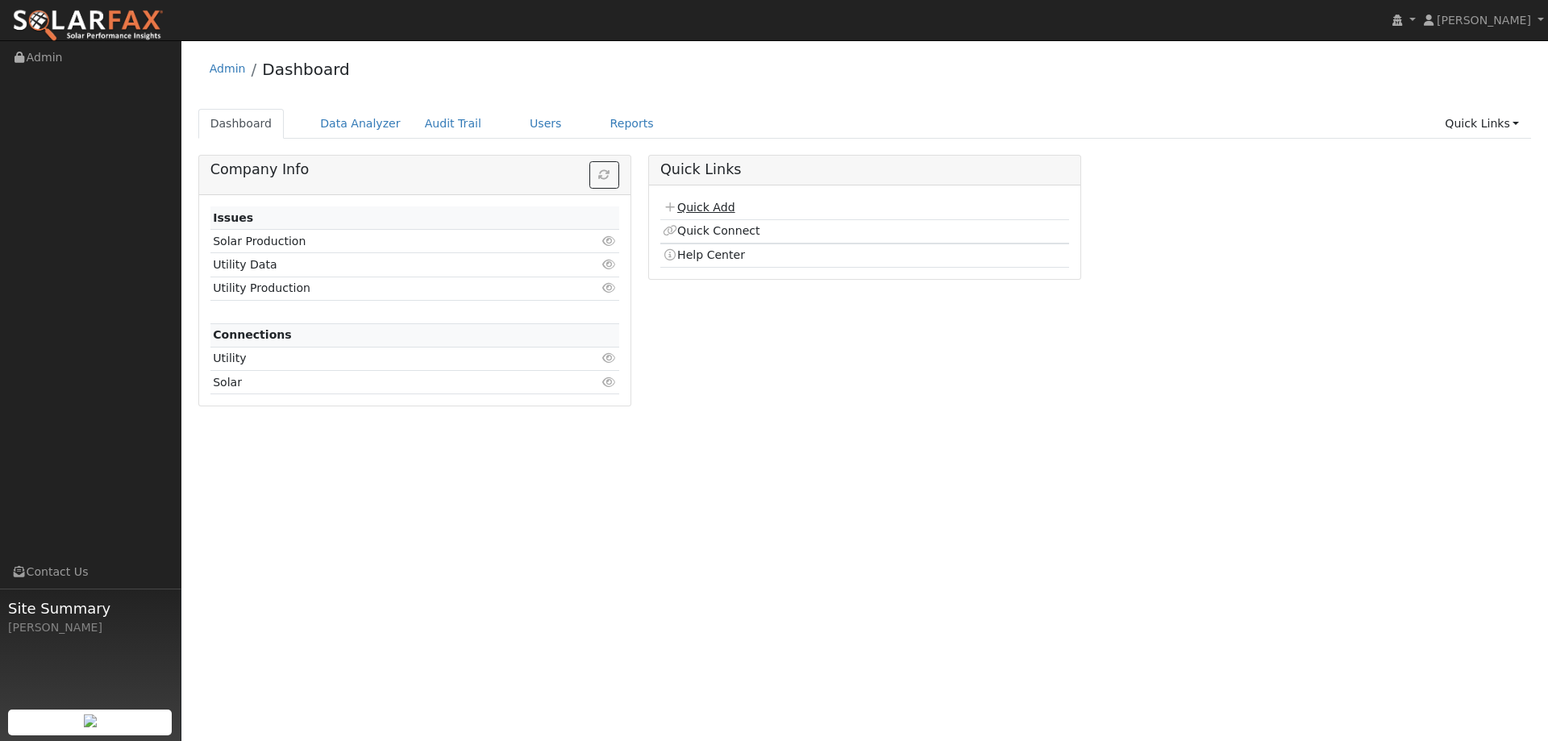
click at [698, 208] on link "Quick Add" at bounding box center [699, 207] width 72 height 13
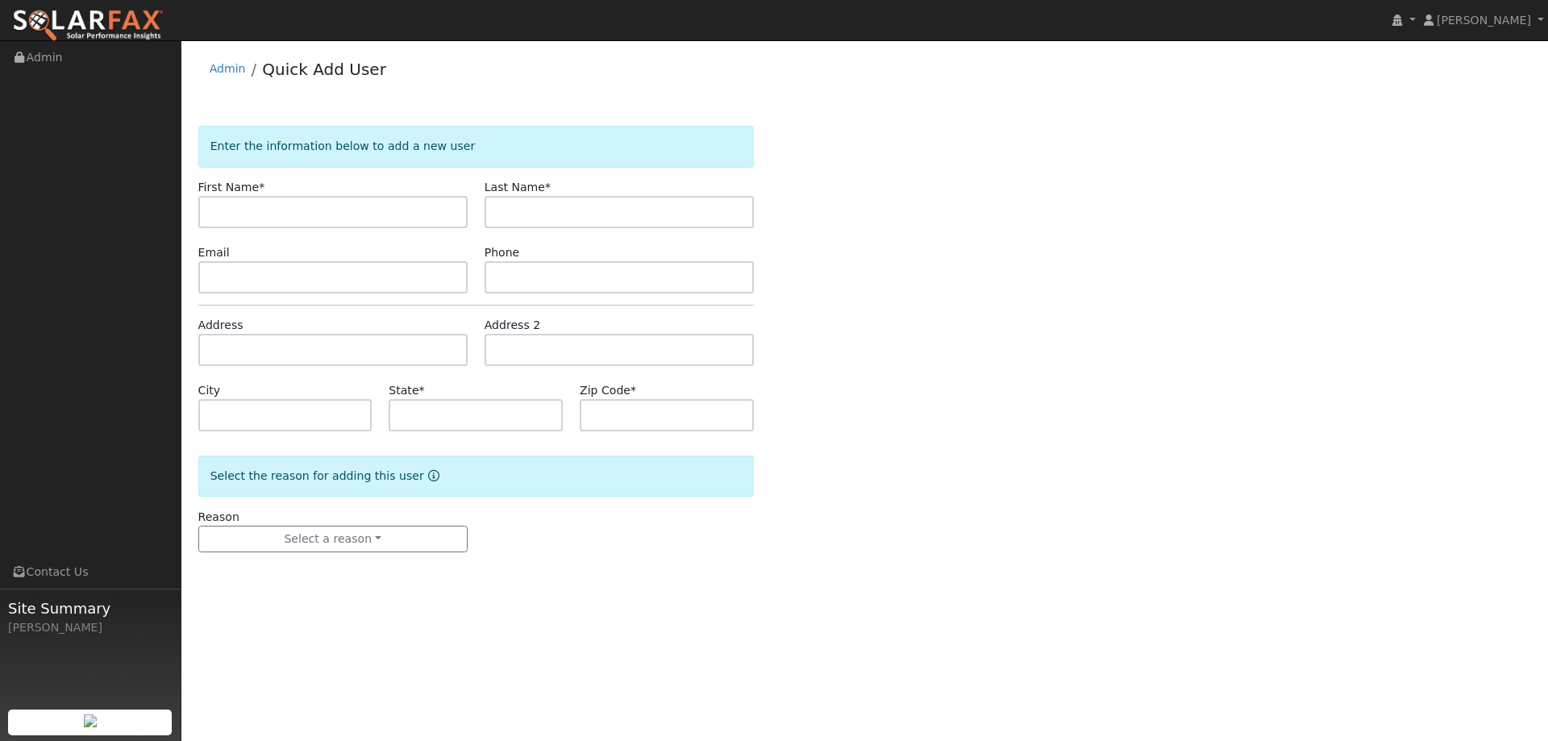
click at [322, 210] on input "text" at bounding box center [332, 212] width 269 height 32
type input "[PERSON_NAME]"
click at [607, 196] on input "text" at bounding box center [619, 212] width 269 height 32
type input "[PERSON_NAME]"
drag, startPoint x: 303, startPoint y: 274, endPoint x: 398, endPoint y: 297, distance: 97.0
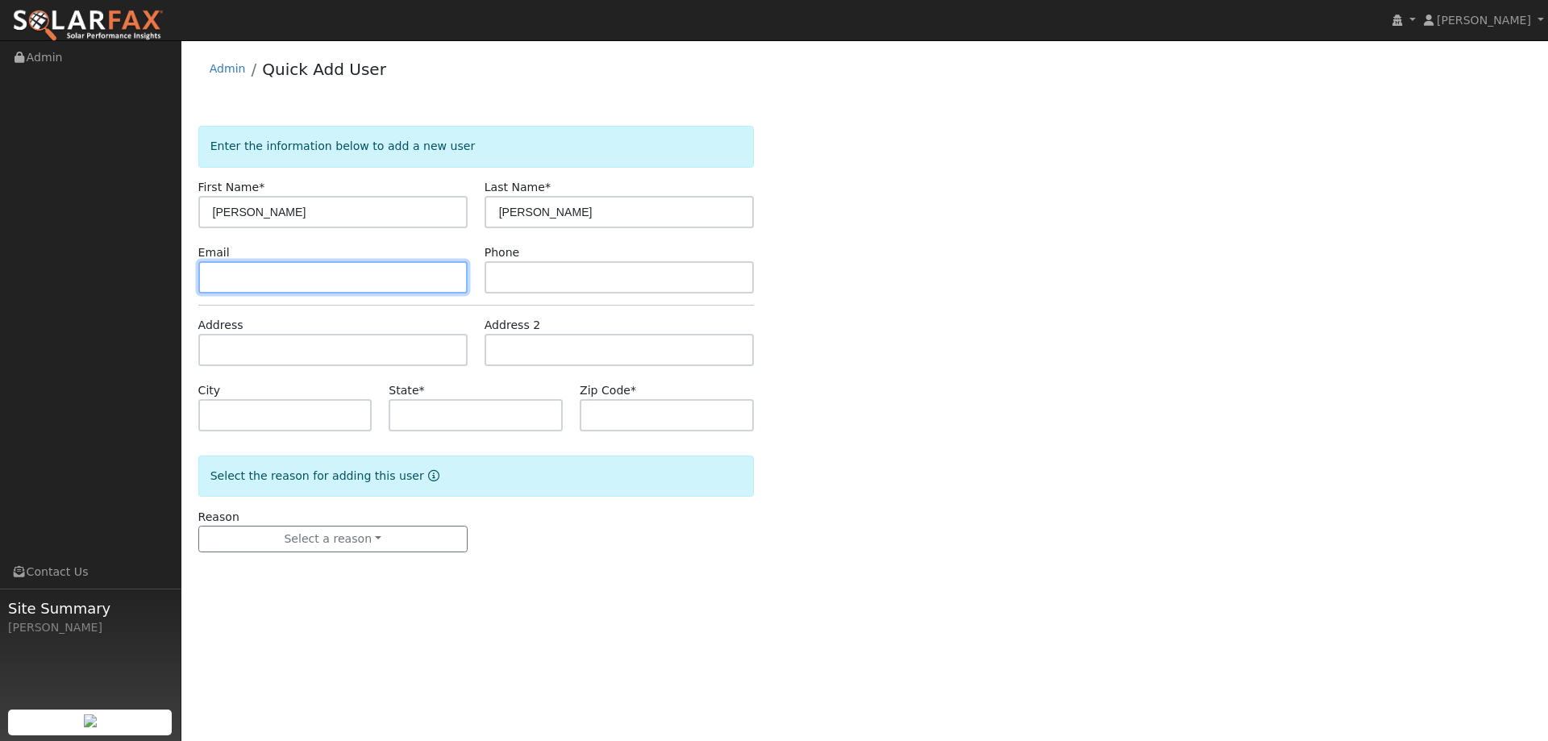
click at [307, 277] on input "text" at bounding box center [332, 277] width 269 height 32
click at [320, 258] on div "Email" at bounding box center [333, 268] width 286 height 49
paste input "HintonM05@gmail.com"
click at [320, 268] on input "text" at bounding box center [332, 277] width 269 height 32
type input "HintonM05@gmail.com"
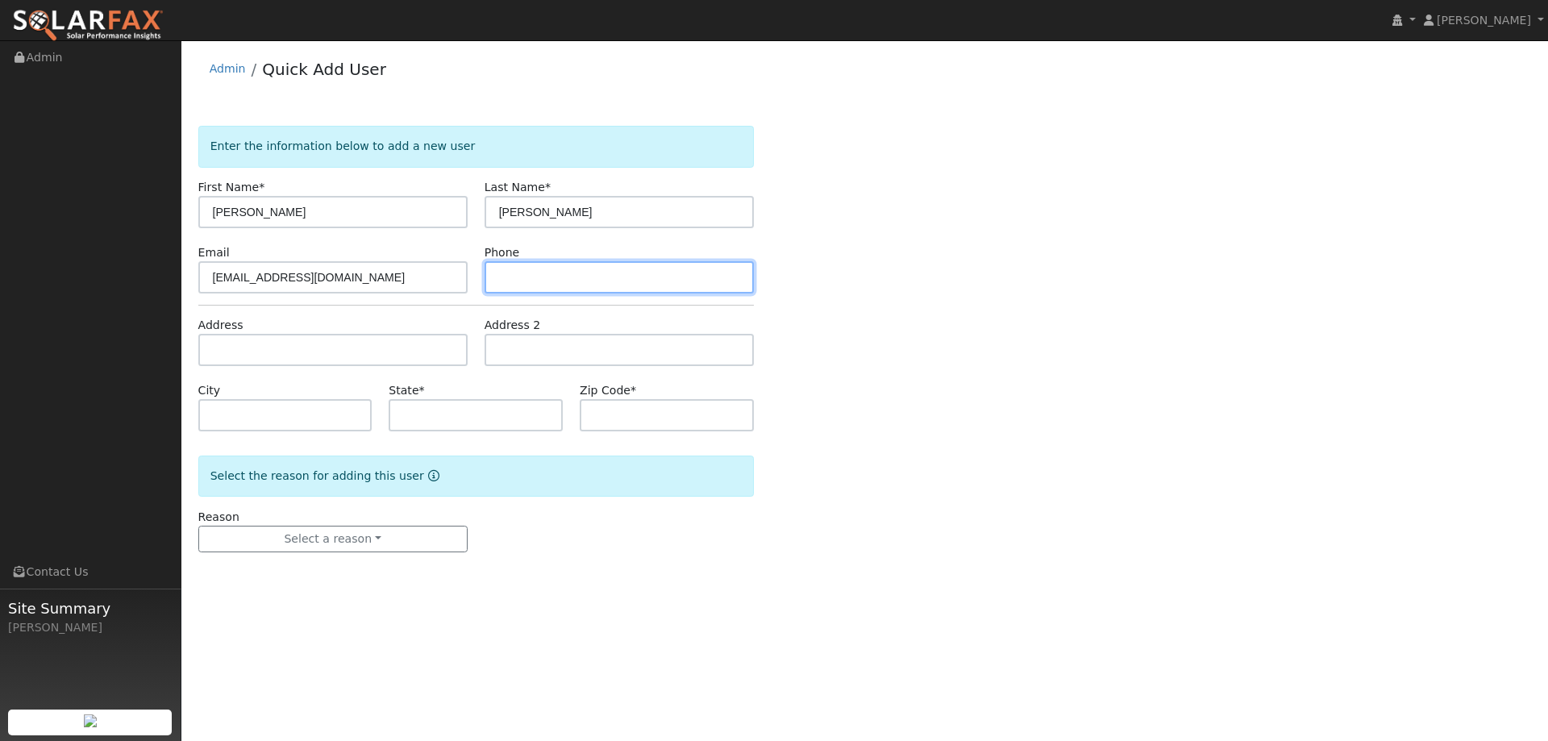
click at [668, 269] on input "text" at bounding box center [619, 277] width 269 height 32
paste input "707-474-7766"
type input "707-474-7766"
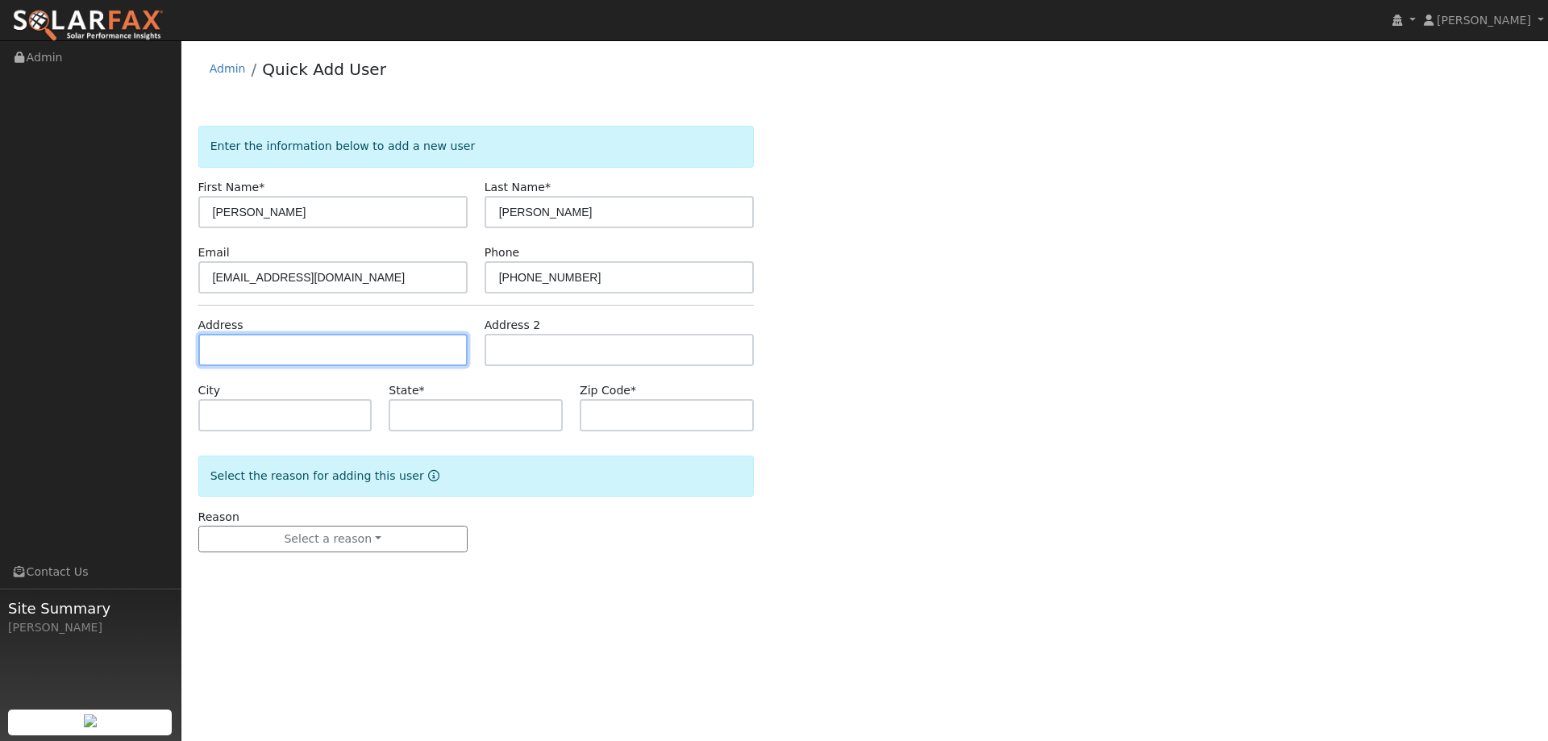
click at [235, 356] on input "text" at bounding box center [332, 350] width 269 height 32
click at [248, 349] on input "text" at bounding box center [332, 350] width 269 height 32
paste input "501 Tipperary Drive"
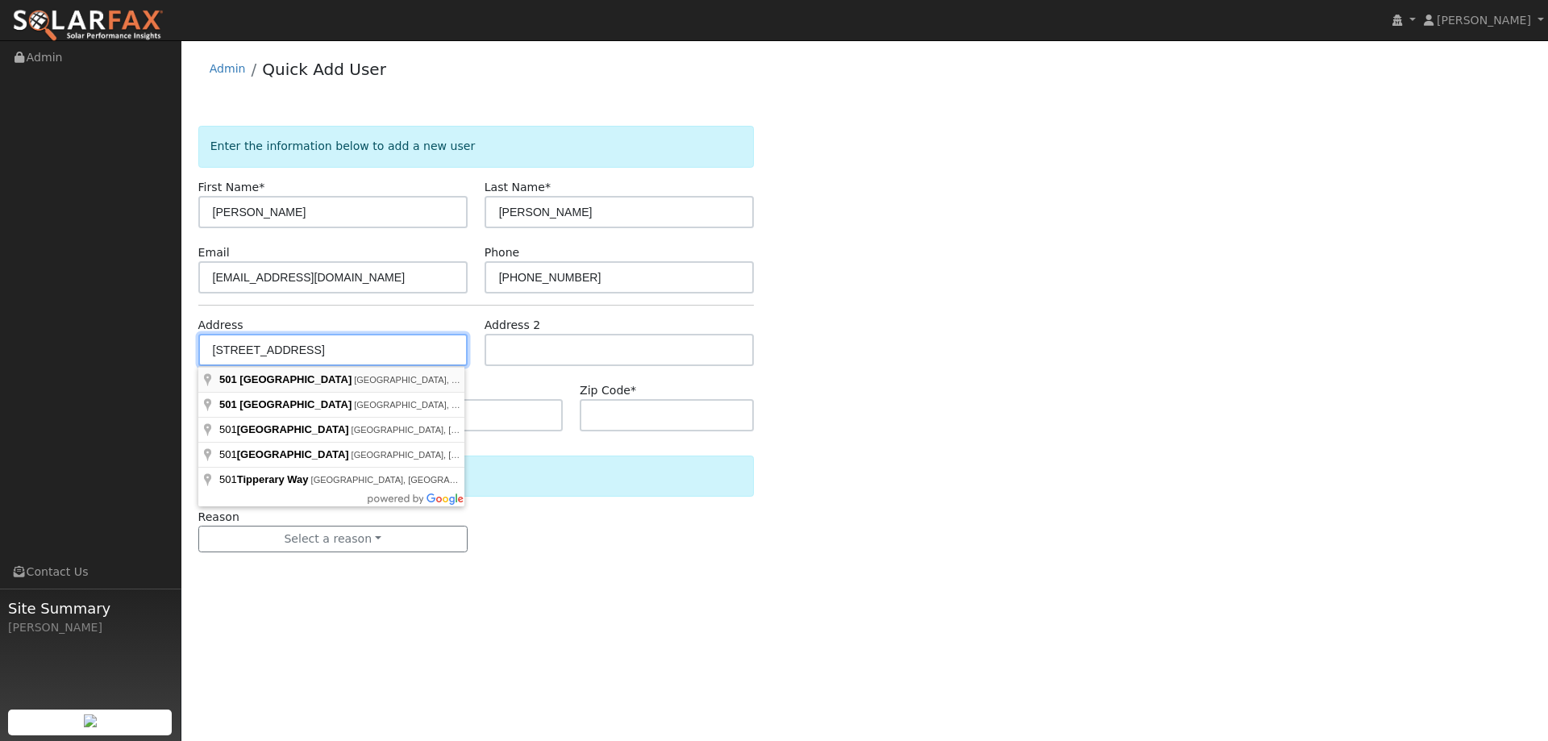
type input "501 Tipperary Drive"
type input "Vacaville"
type input "CA"
type input "95688"
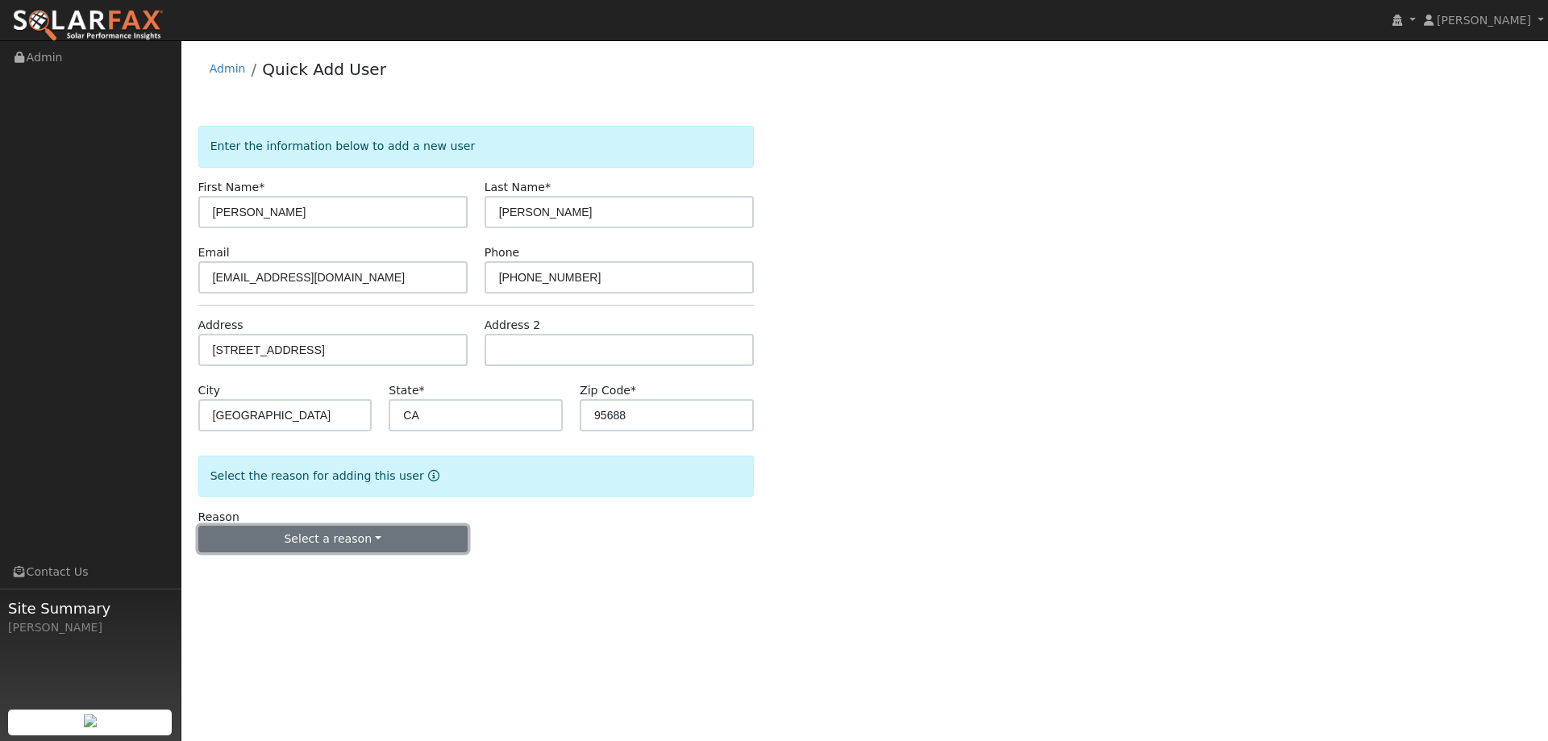
click at [306, 536] on button "Select a reason" at bounding box center [332, 539] width 269 height 27
click at [299, 561] on link "New lead" at bounding box center [288, 572] width 178 height 23
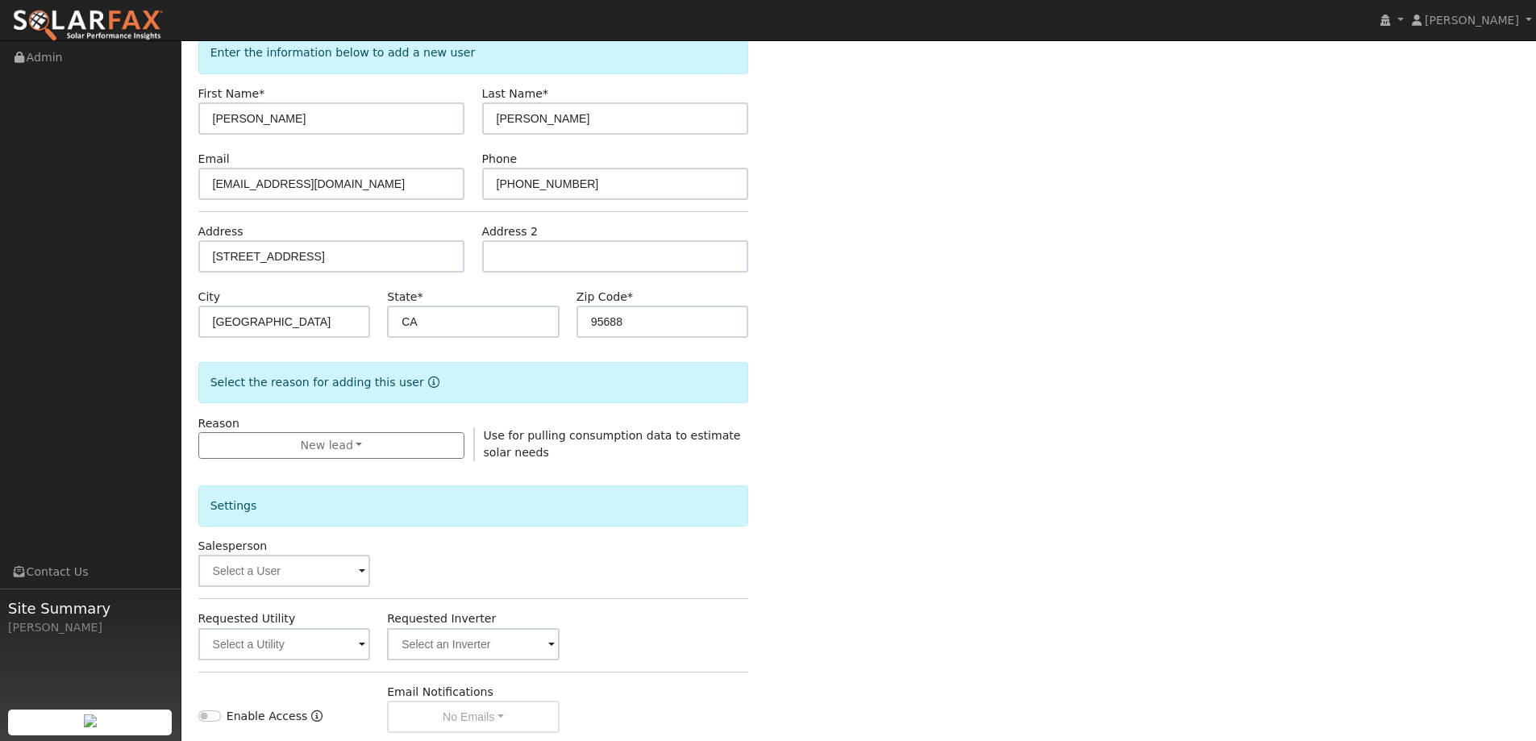
scroll to position [242, 0]
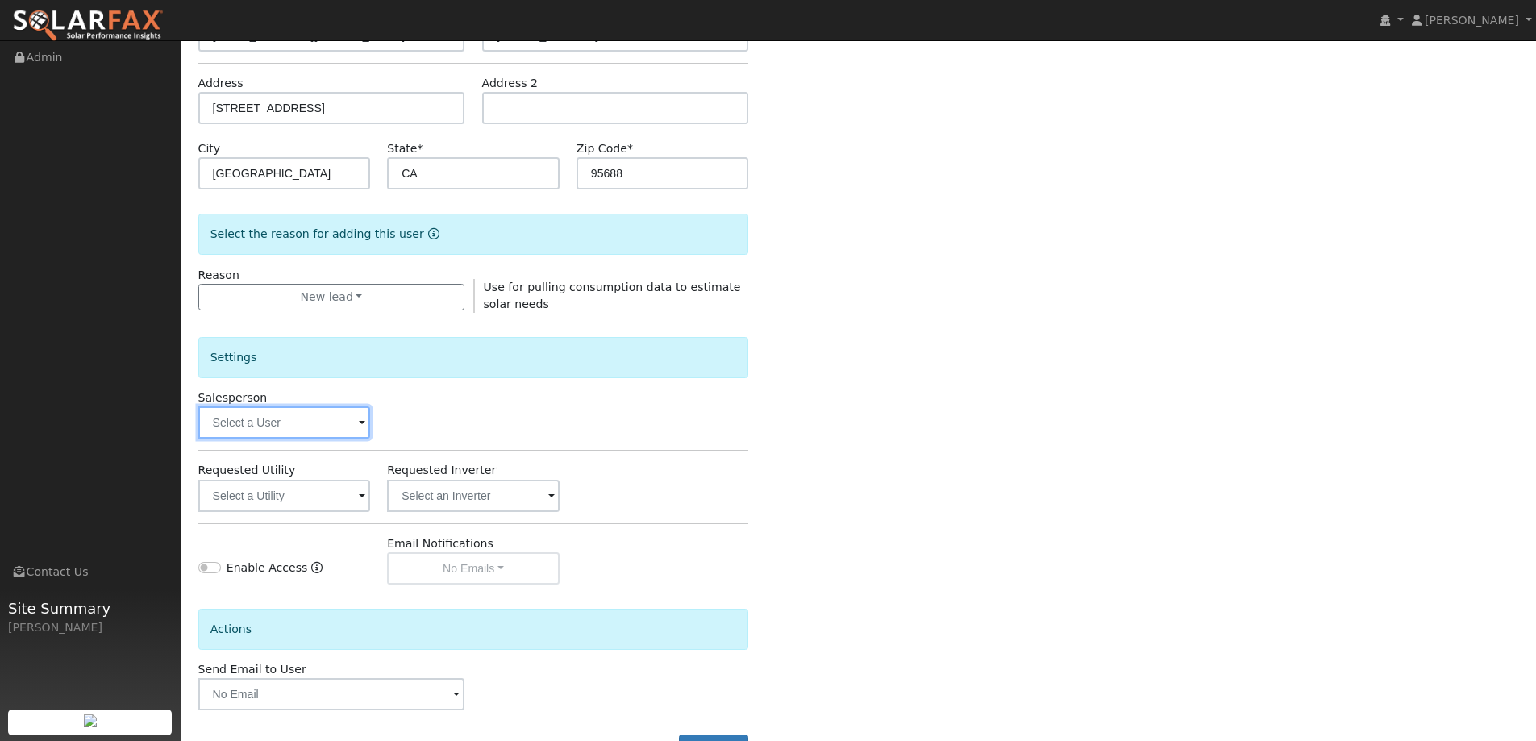
click at [277, 423] on input "text" at bounding box center [284, 422] width 173 height 32
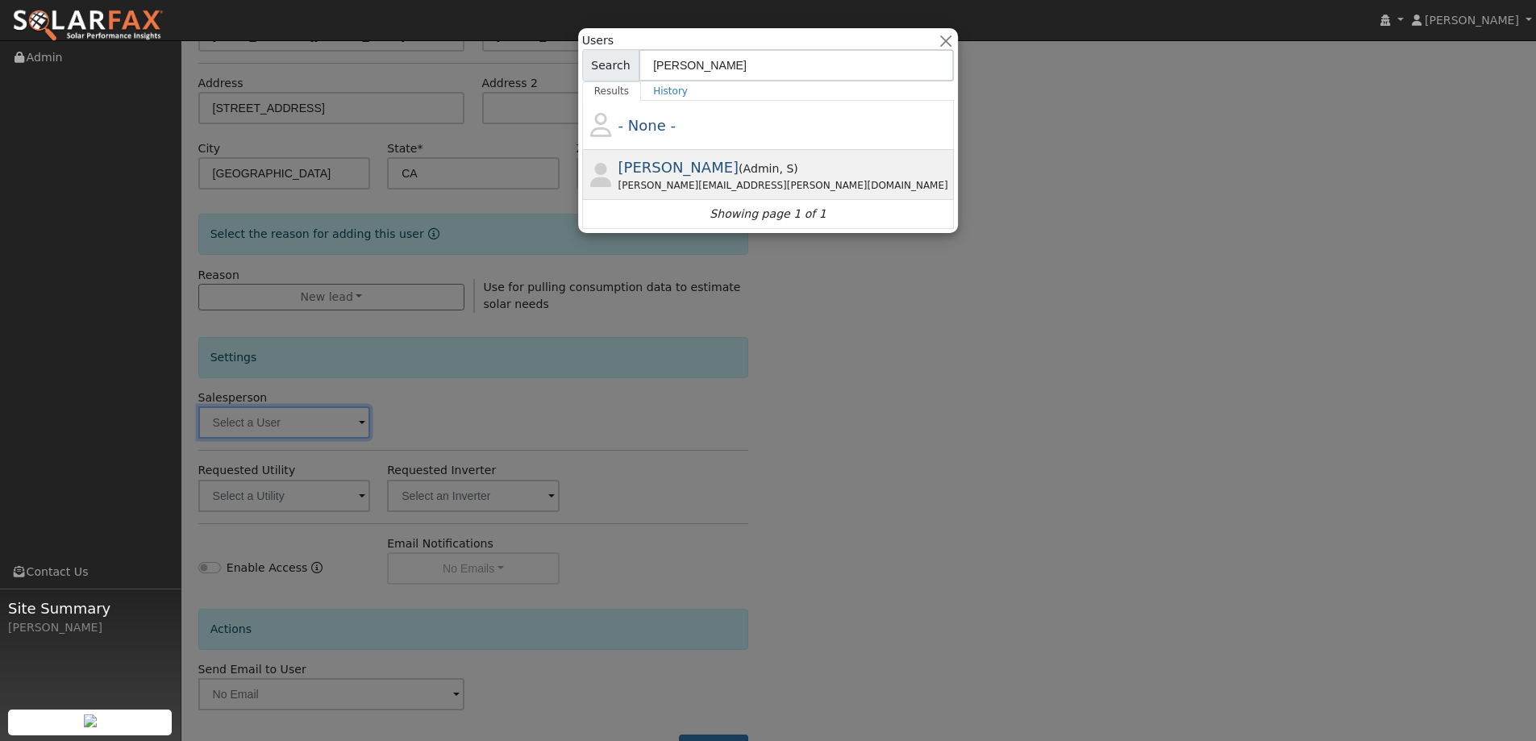
type input "jon"
click at [739, 168] on span "( Admin , S )" at bounding box center [769, 168] width 60 height 13
type input "Jon Landsman"
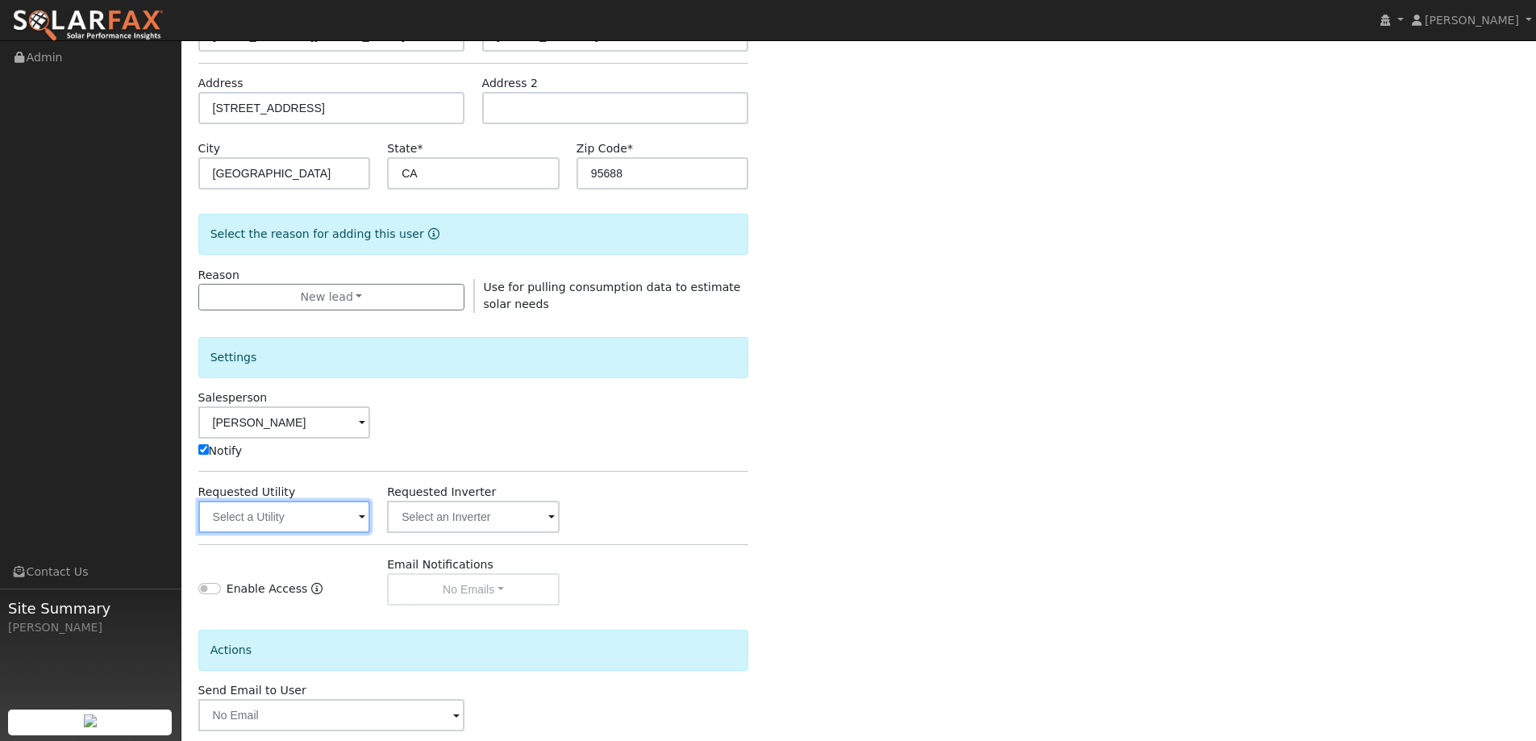
click at [302, 513] on input "text" at bounding box center [284, 517] width 173 height 32
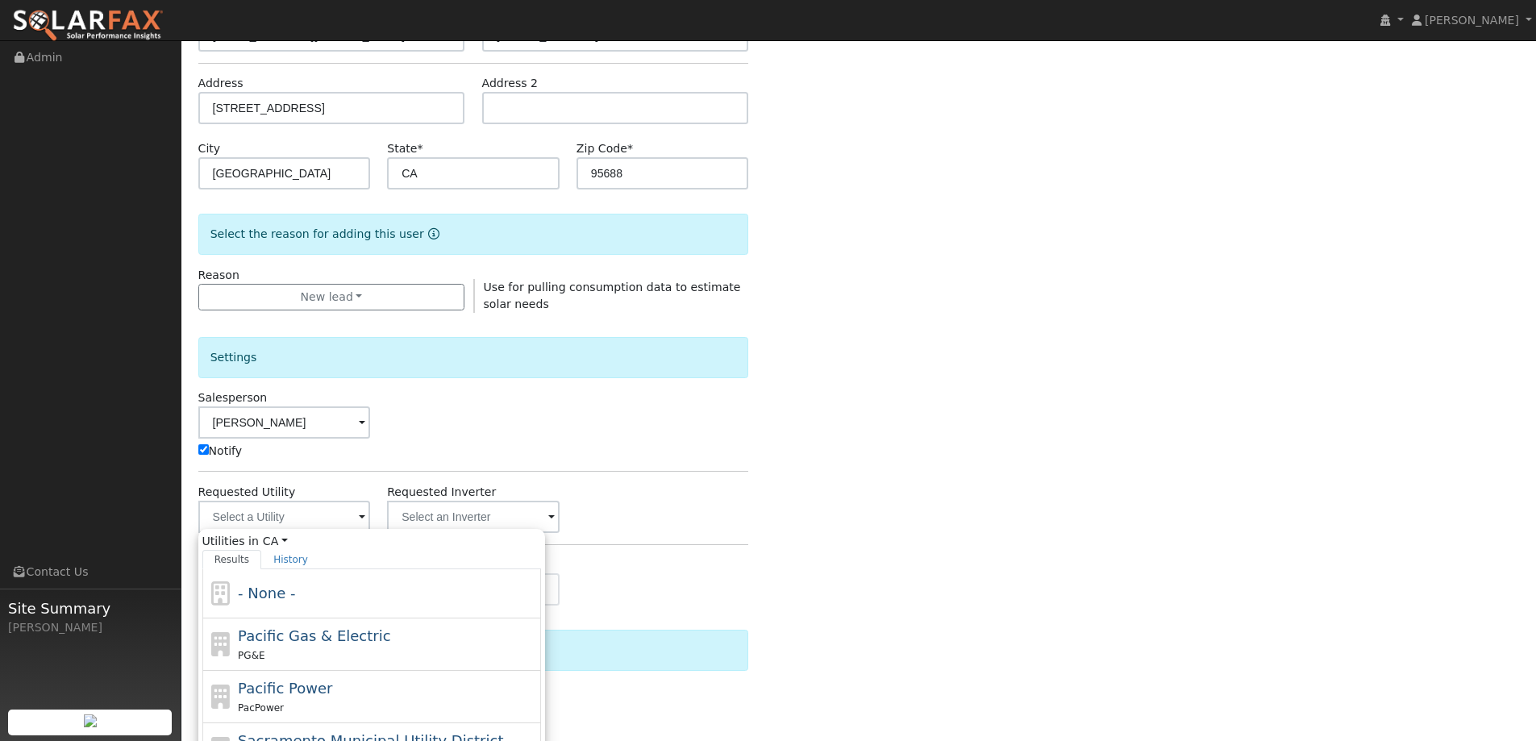
drag, startPoint x: 329, startPoint y: 630, endPoint x: 338, endPoint y: 627, distance: 9.4
click at [330, 630] on span "Pacific Gas & Electric" at bounding box center [314, 635] width 152 height 17
type input "Pacific Gas & Electric"
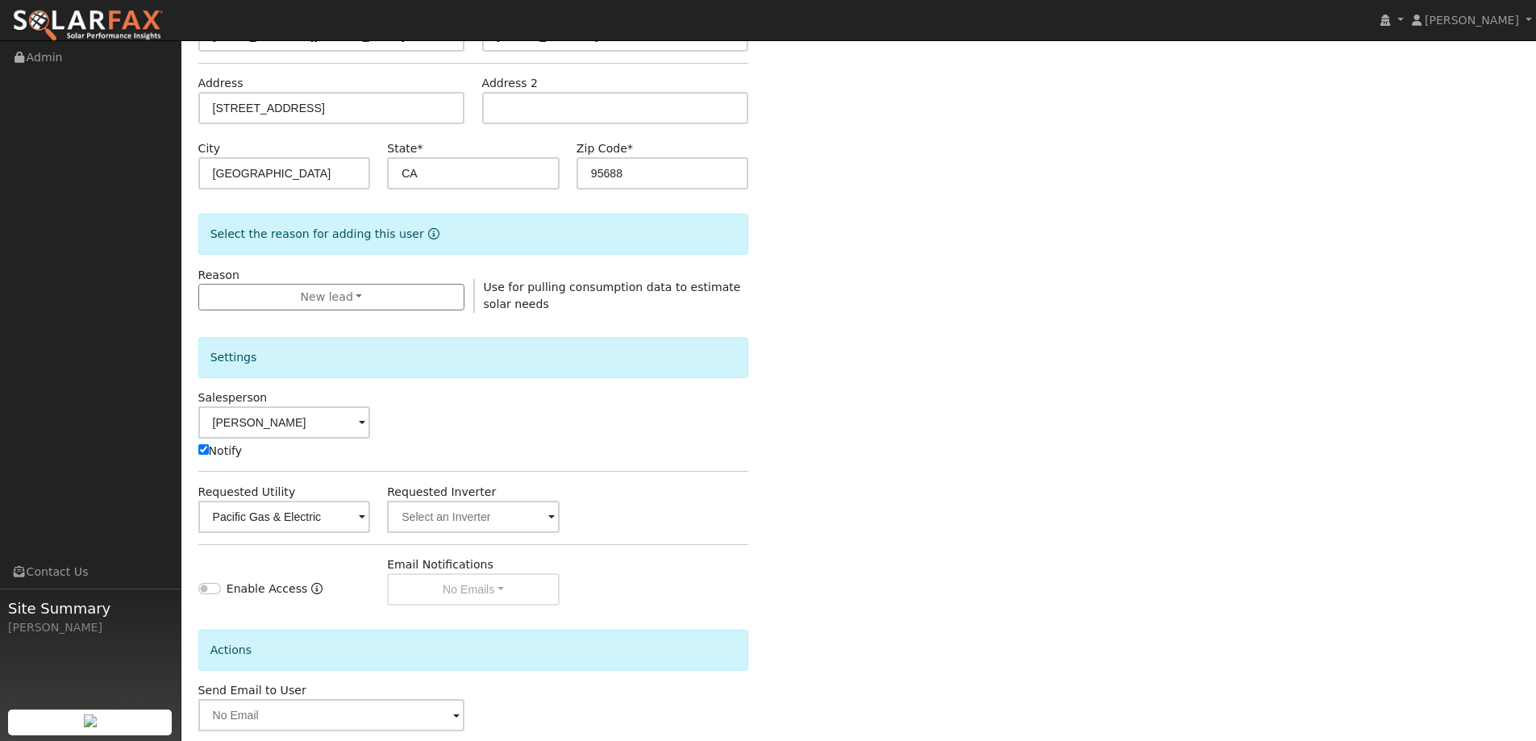
scroll to position [324, 0]
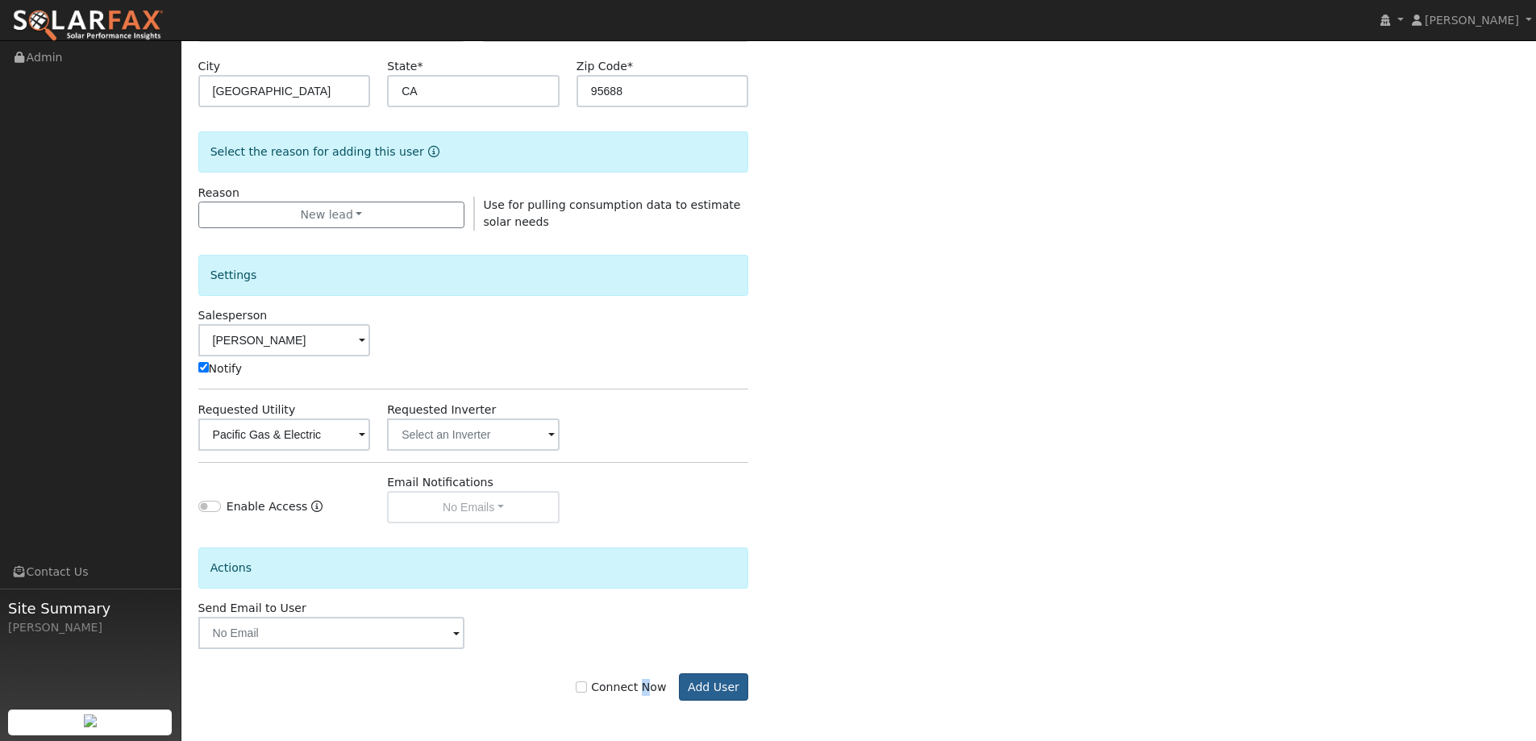
drag, startPoint x: 656, startPoint y: 681, endPoint x: 729, endPoint y: 681, distance: 72.6
click at [663, 675] on div "Connect Now Add User" at bounding box center [474, 686] width 568 height 27
click at [729, 684] on button "Add User" at bounding box center [714, 686] width 70 height 27
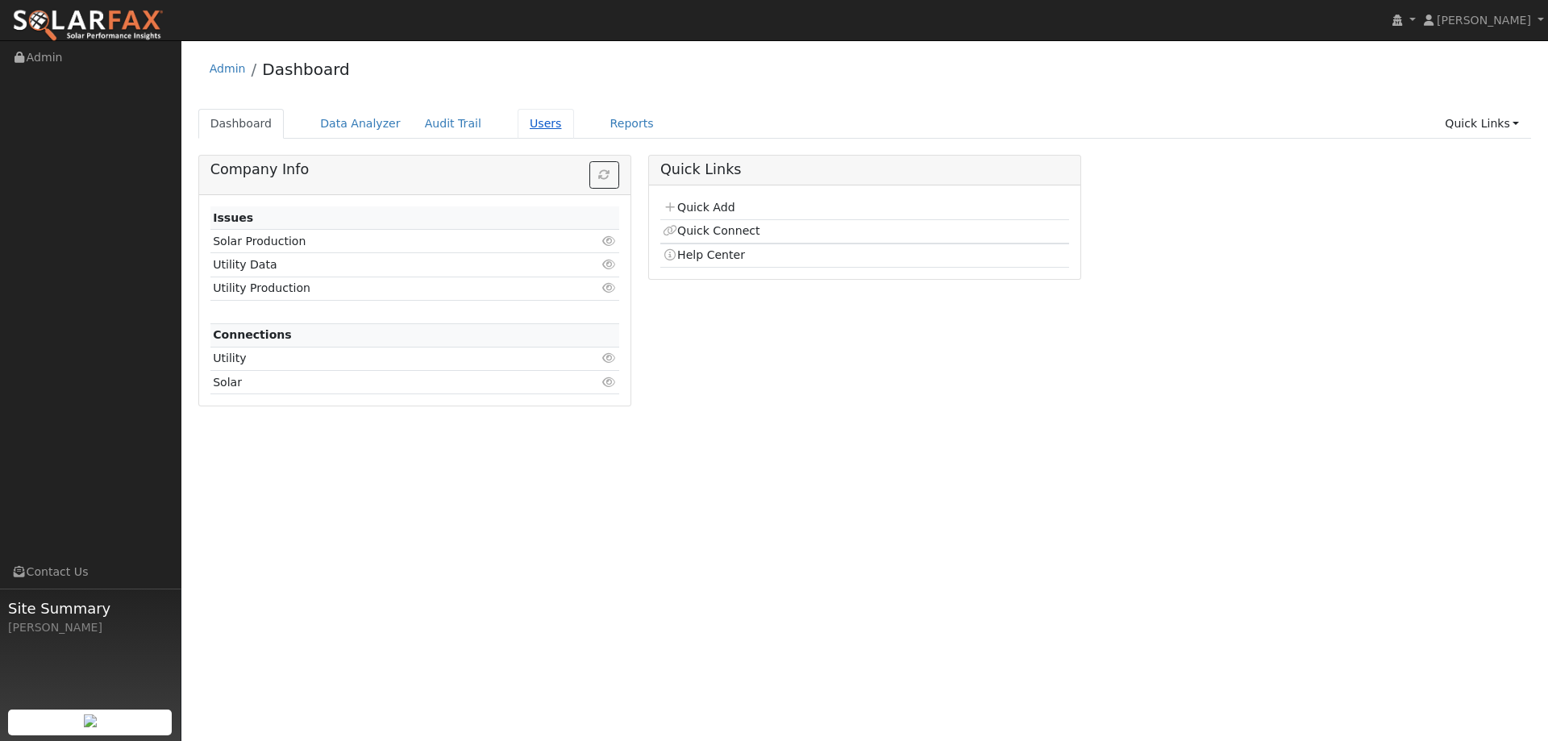
click at [518, 119] on link "Users" at bounding box center [546, 124] width 56 height 30
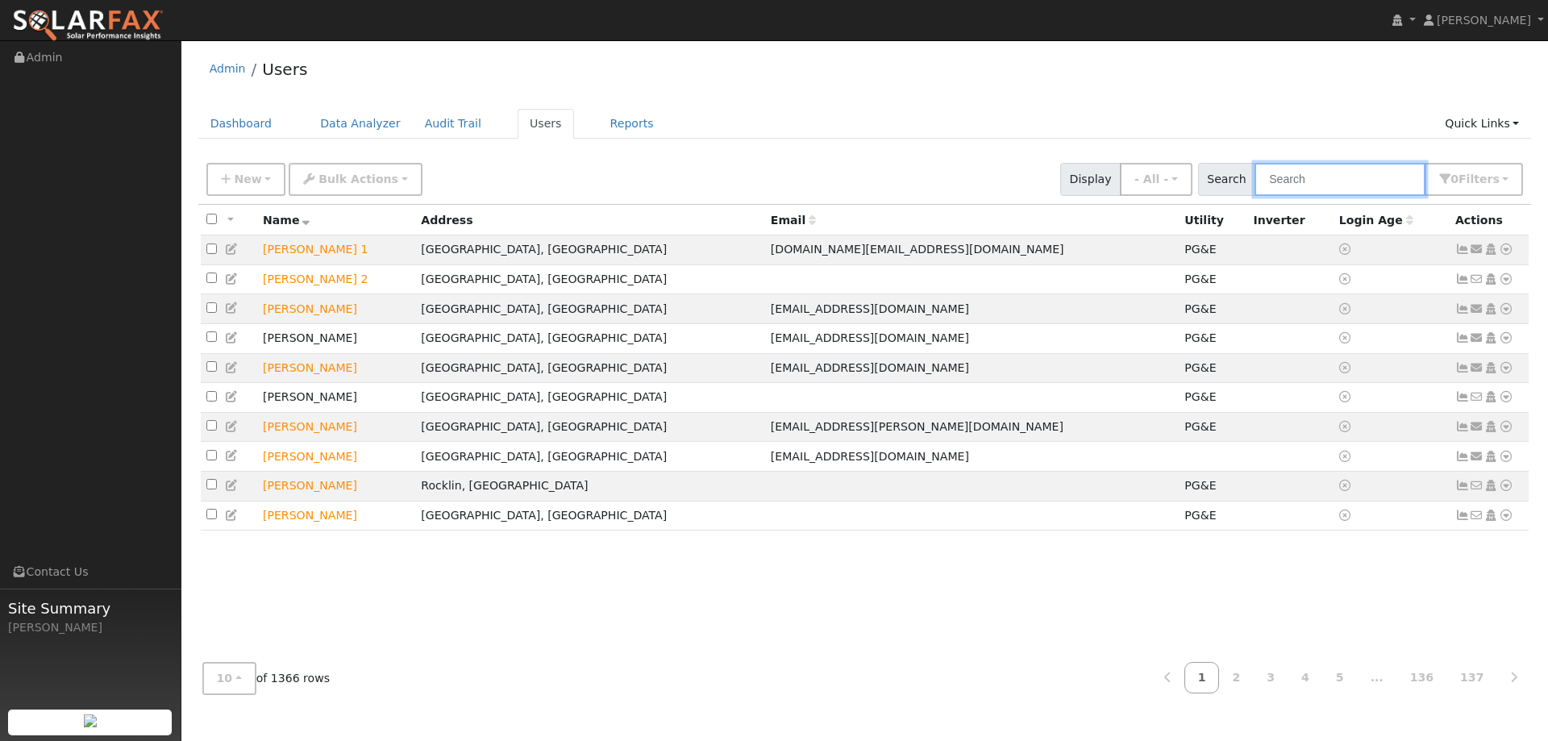
click at [1298, 175] on input "text" at bounding box center [1340, 179] width 171 height 33
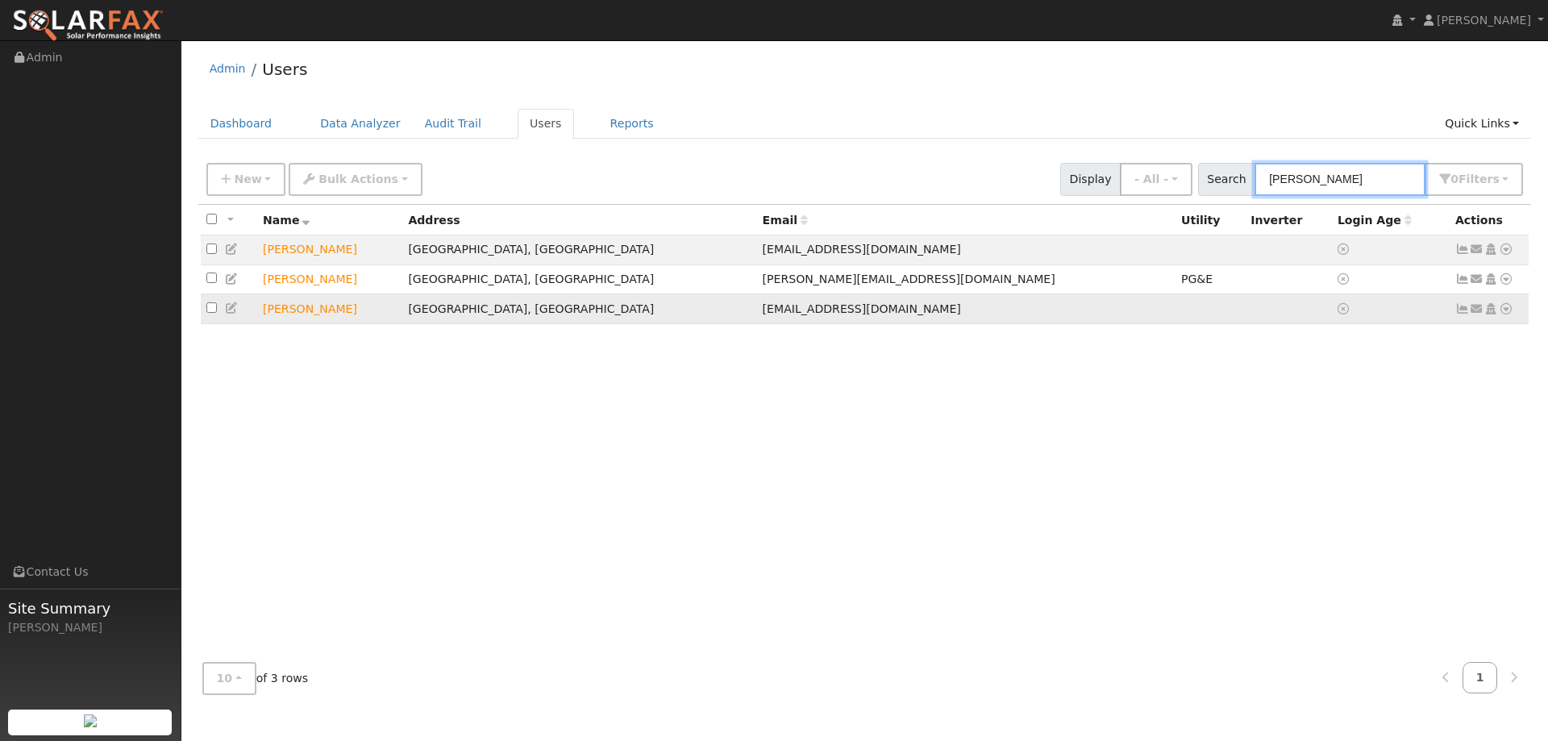
type input "mike h"
click at [385, 310] on td "[PERSON_NAME]" at bounding box center [329, 309] width 145 height 30
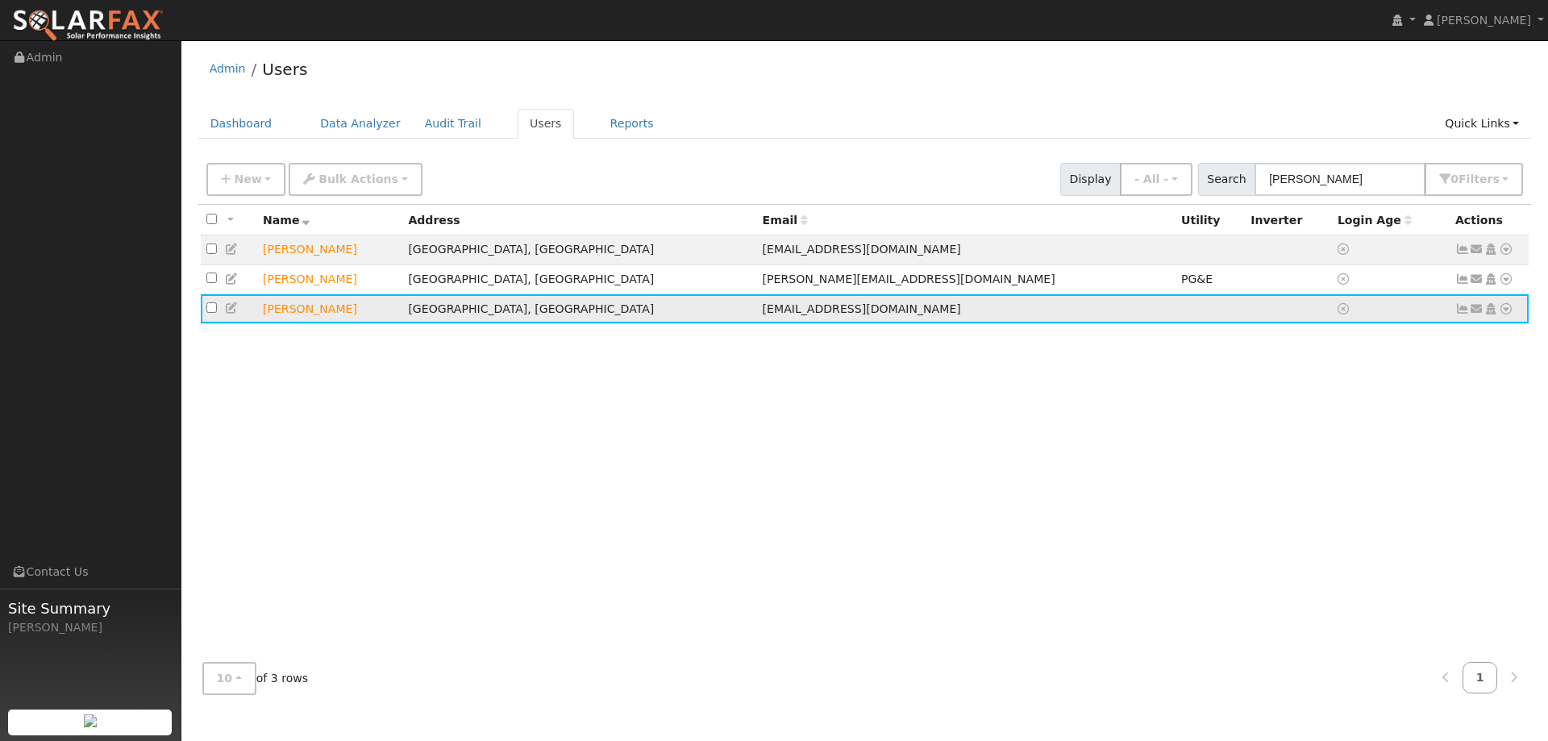
click at [1510, 307] on icon at bounding box center [1506, 308] width 15 height 11
click at [1444, 435] on link "Connect" at bounding box center [1459, 429] width 105 height 23
click at [1502, 315] on icon at bounding box center [1506, 308] width 15 height 11
click at [1371, 431] on link "Utility" at bounding box center [1339, 430] width 112 height 23
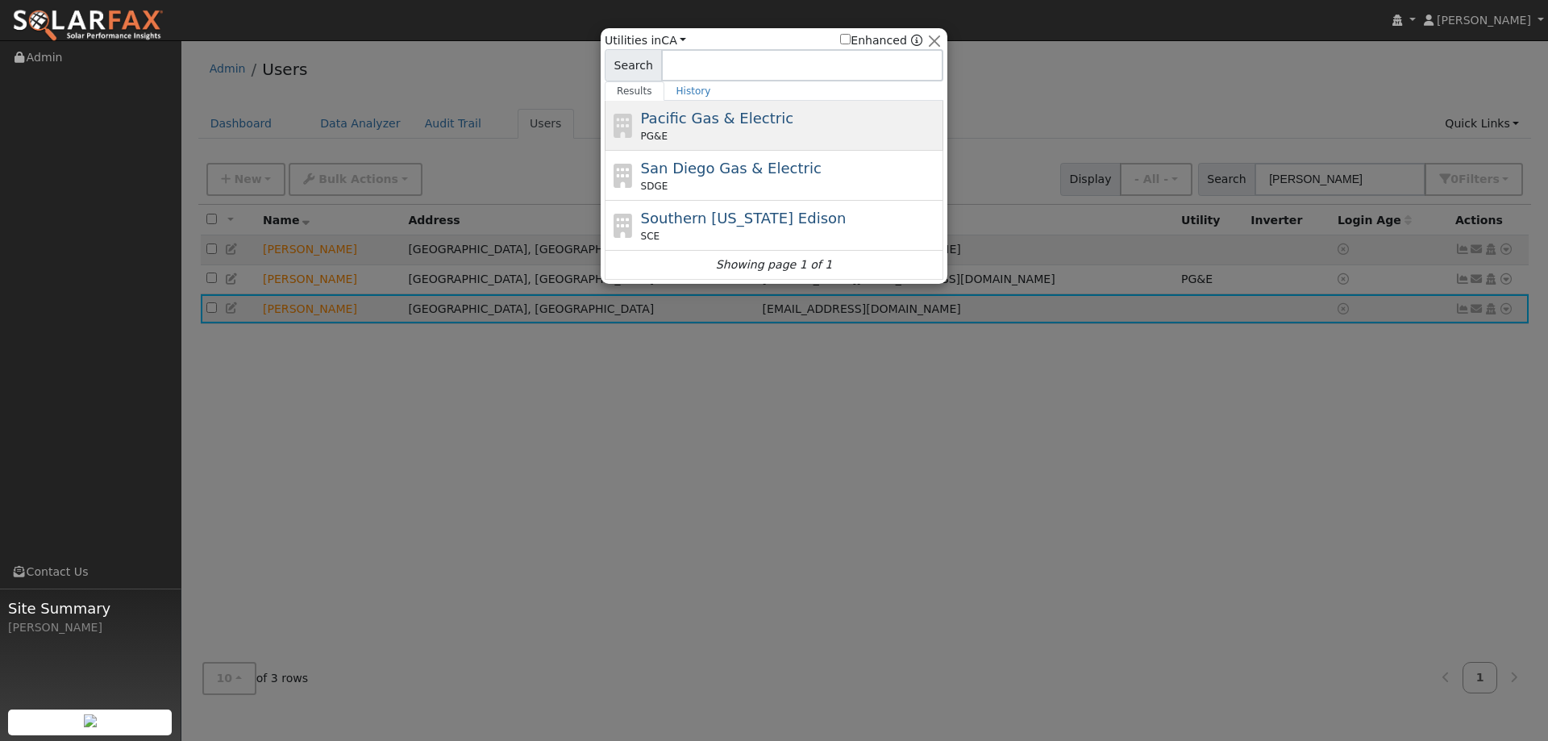
click at [756, 124] on span "Pacific Gas & Electric" at bounding box center [717, 118] width 152 height 17
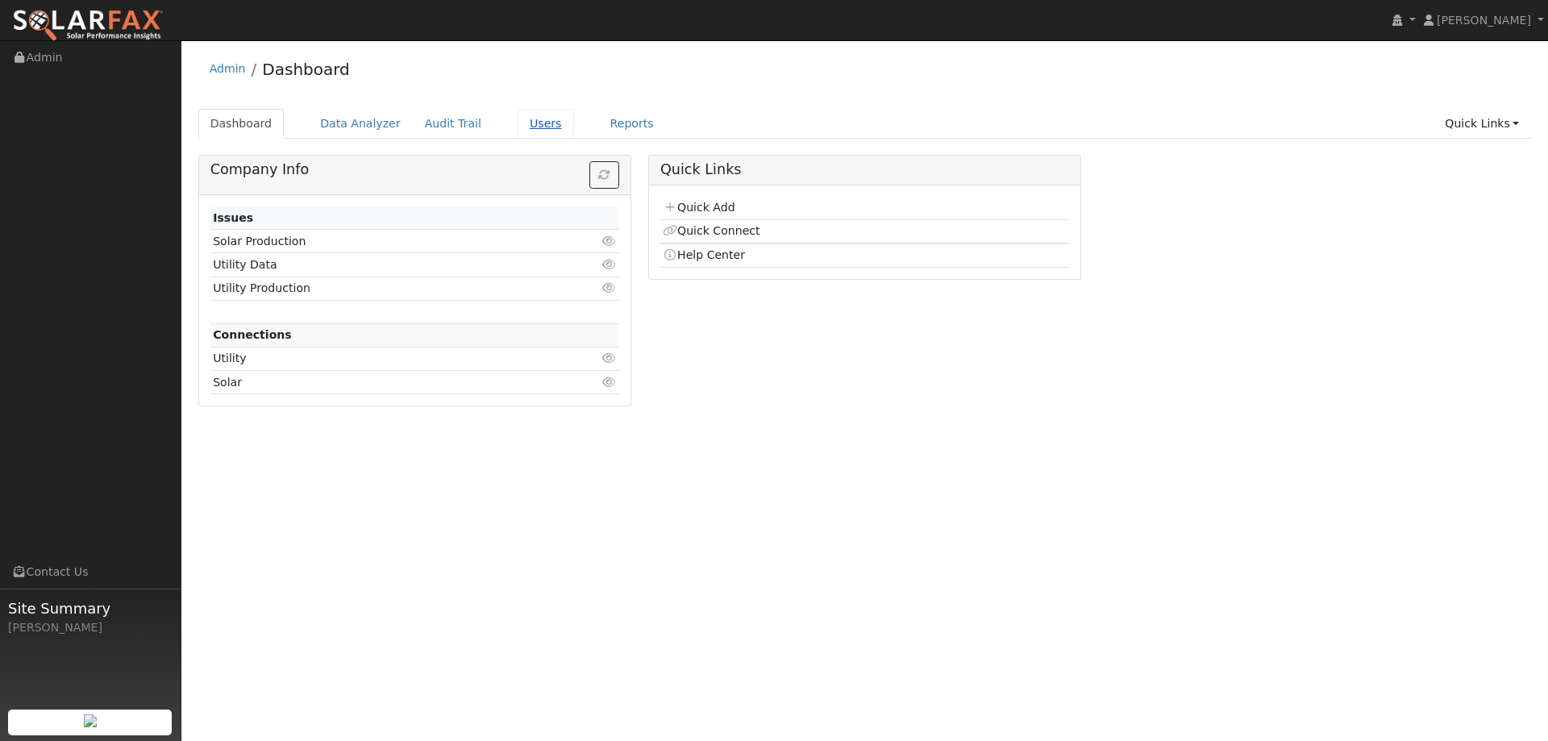
click at [533, 124] on link "Users" at bounding box center [546, 124] width 56 height 30
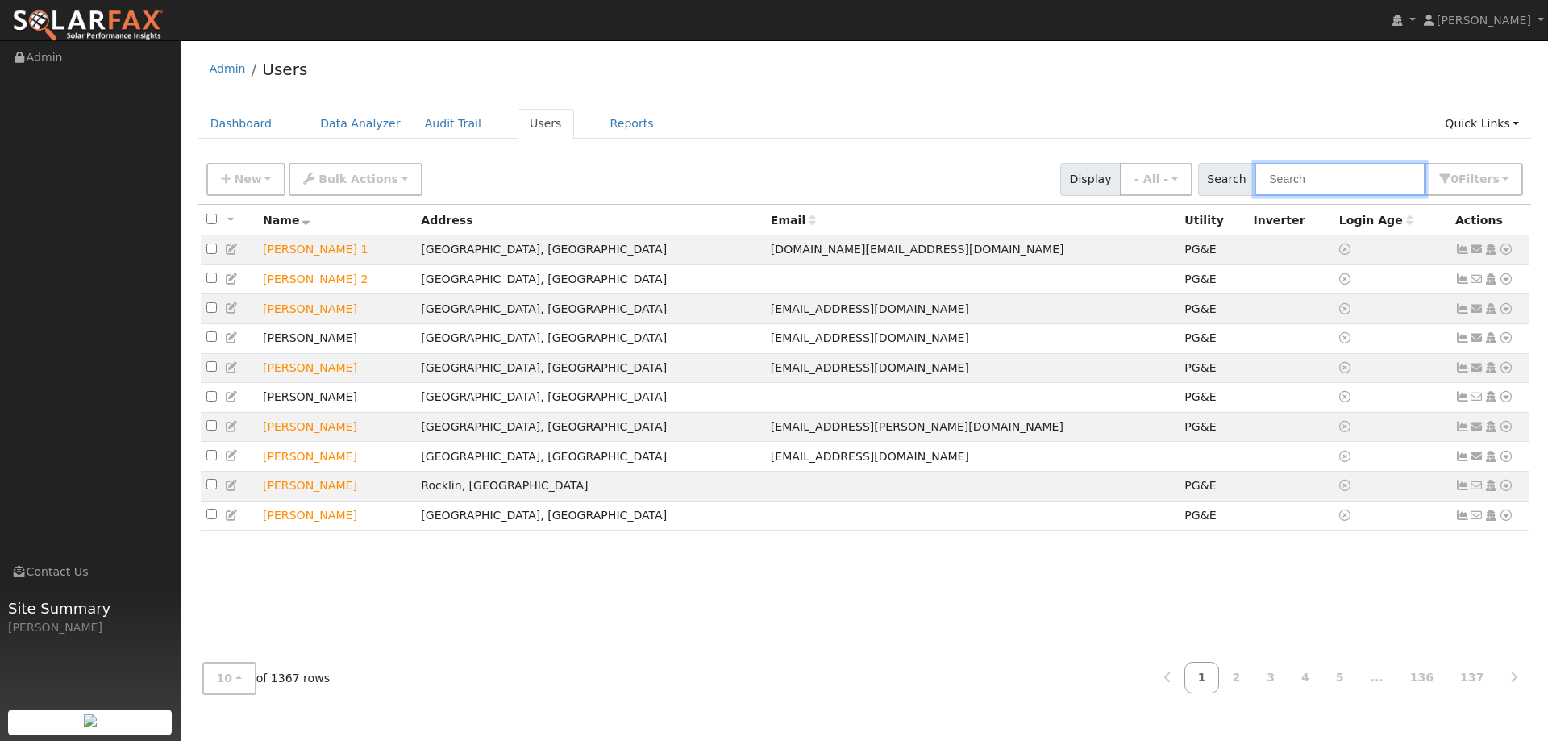
click at [1381, 177] on input "text" at bounding box center [1340, 179] width 171 height 33
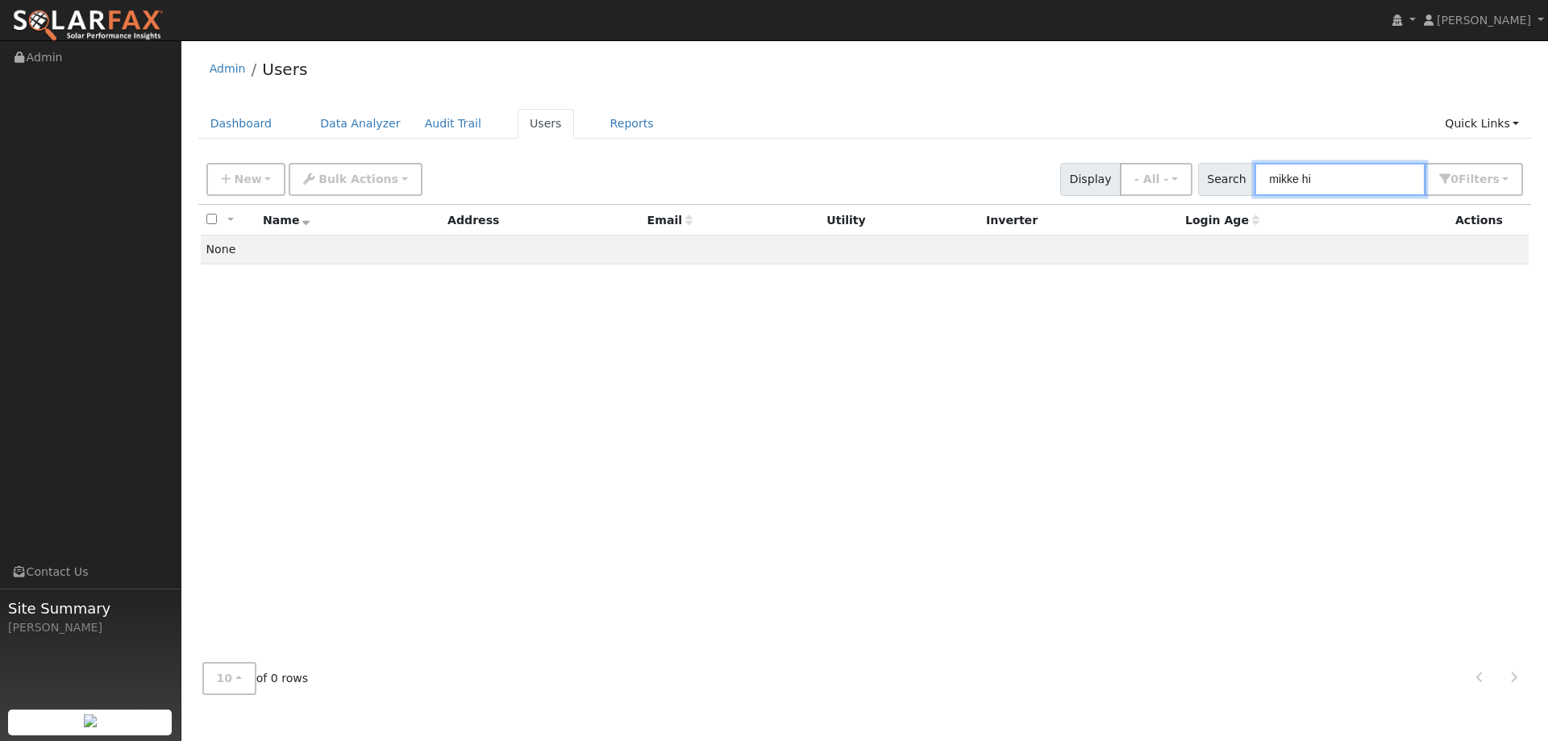
click at [1307, 181] on input "mikke hi" at bounding box center [1340, 179] width 171 height 33
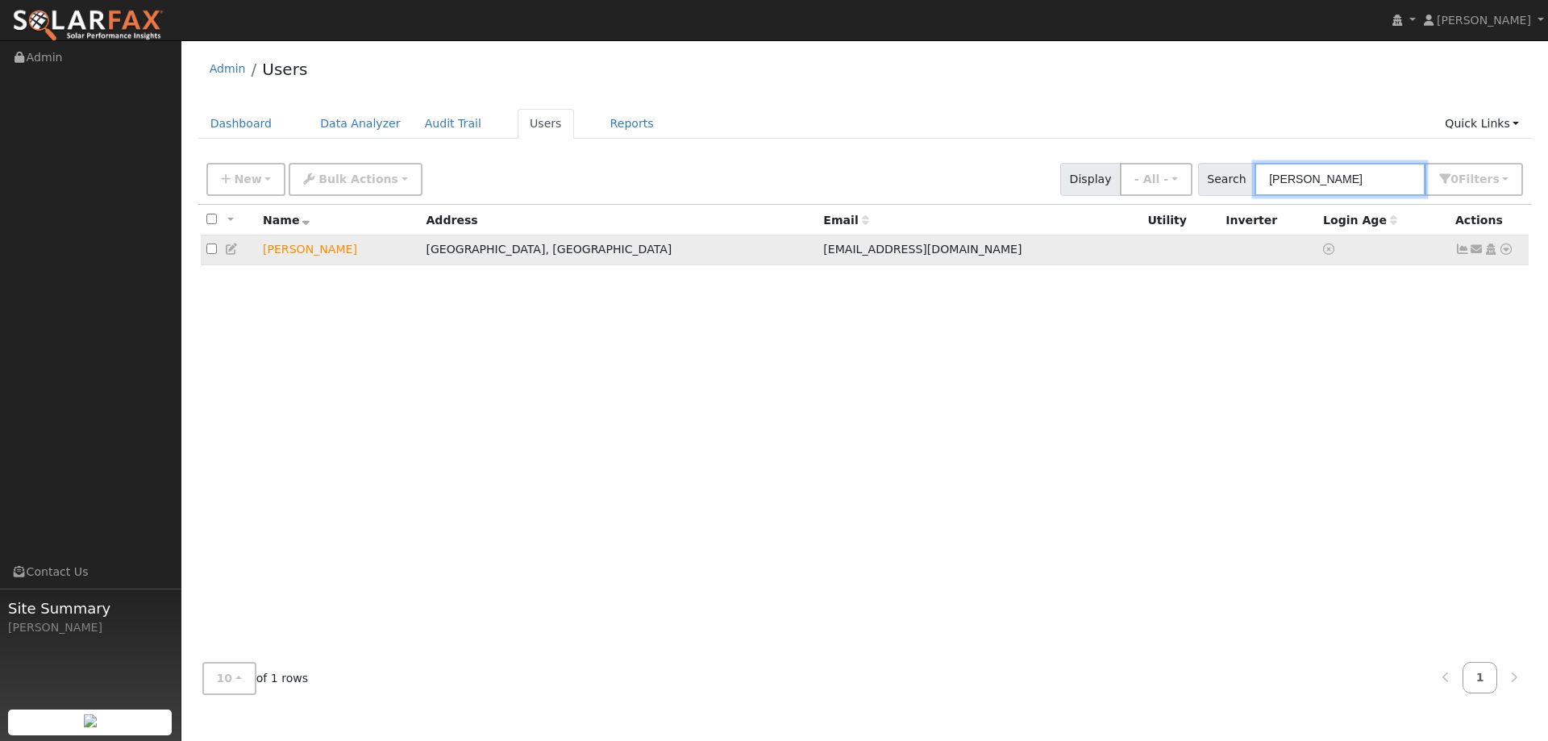
type input "[PERSON_NAME]"
click at [1506, 252] on icon at bounding box center [1506, 249] width 15 height 11
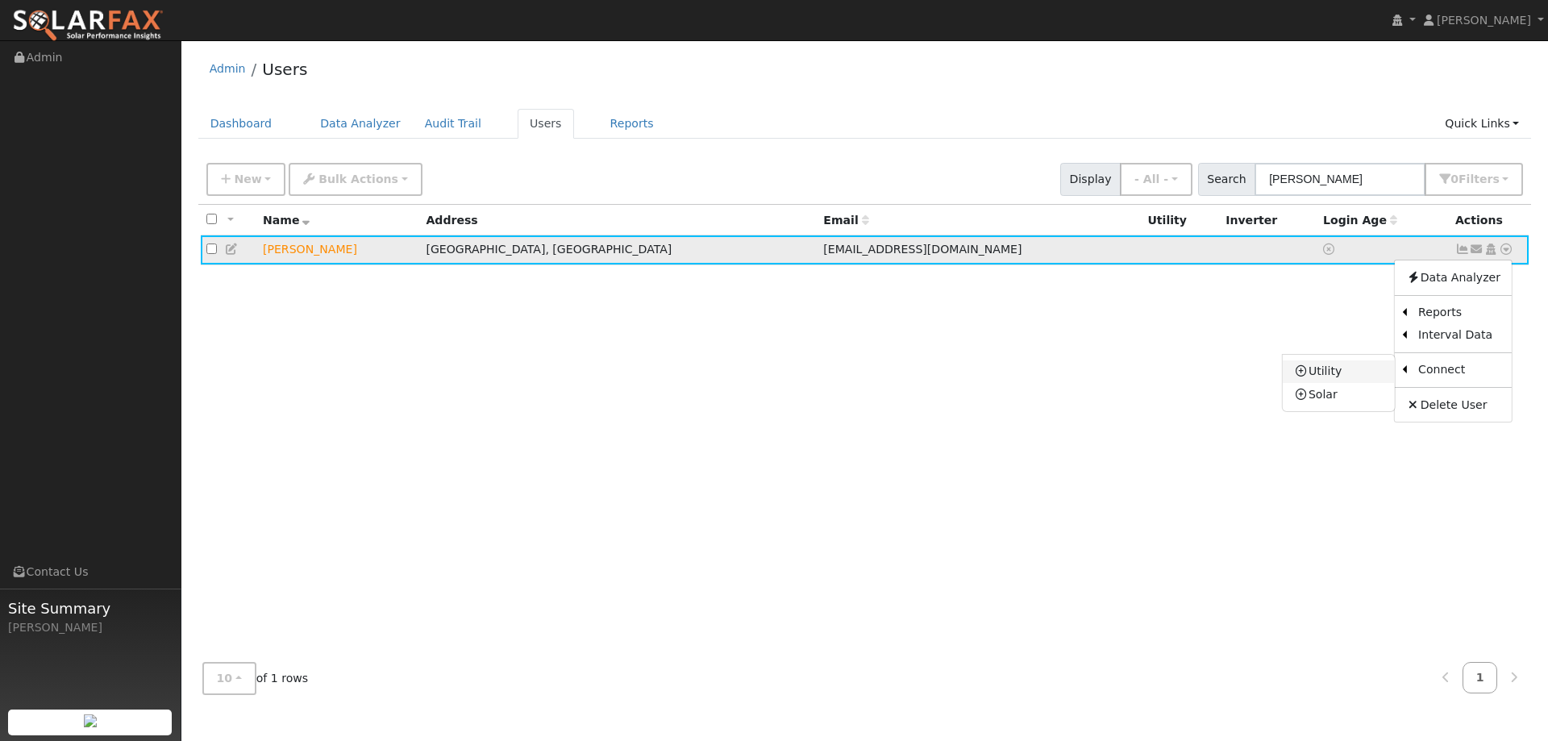
click at [1358, 372] on link "Utility" at bounding box center [1339, 371] width 112 height 23
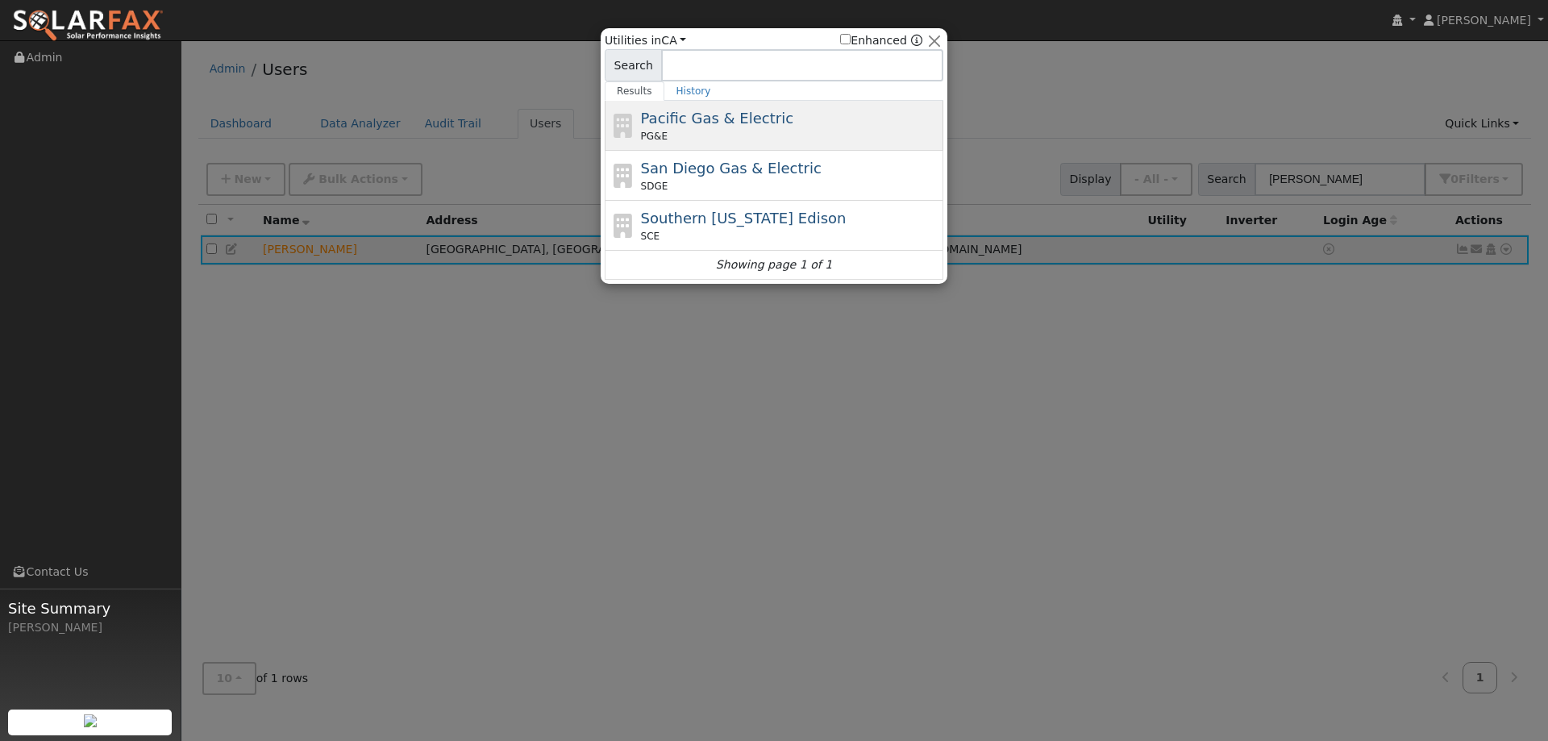
click at [756, 125] on span "Pacific Gas & Electric" at bounding box center [717, 118] width 152 height 17
